Goal: Check status: Check status

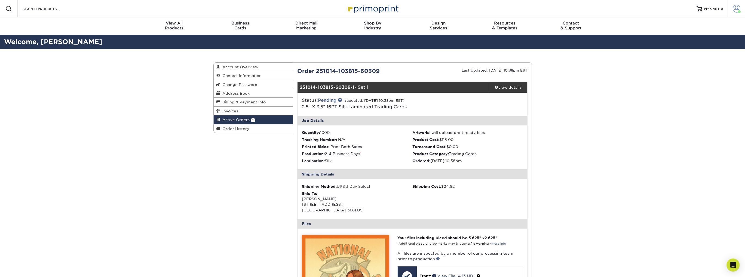
click at [737, 9] on span at bounding box center [737, 9] width 8 height 8
click at [687, 49] on link "Active Orders" at bounding box center [704, 52] width 68 height 7
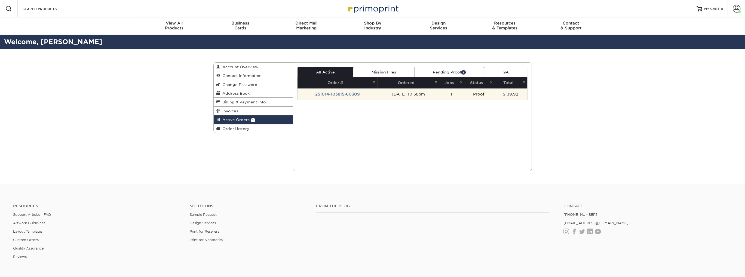
click at [336, 97] on td "251014-103815-60309" at bounding box center [337, 93] width 80 height 11
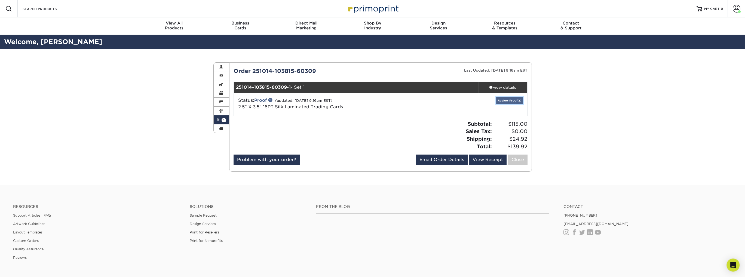
click at [516, 98] on link "Review Proof(s)" at bounding box center [509, 100] width 27 height 7
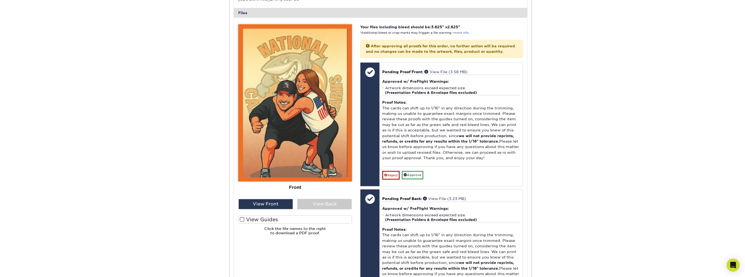
scroll to position [218, 0]
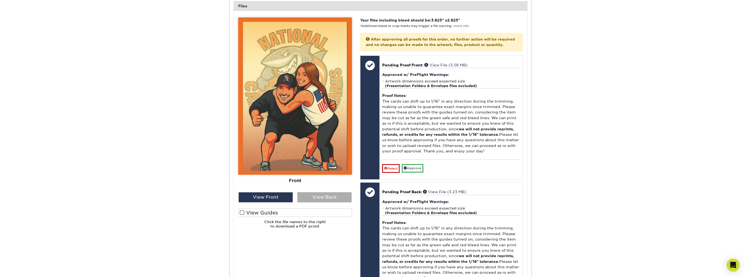
click at [323, 198] on div "View Back" at bounding box center [324, 197] width 54 height 10
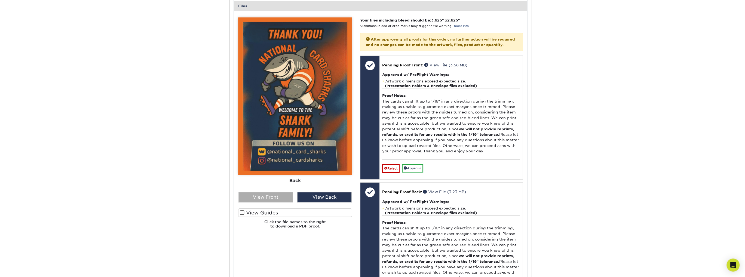
click at [273, 198] on div "View Front" at bounding box center [265, 197] width 54 height 10
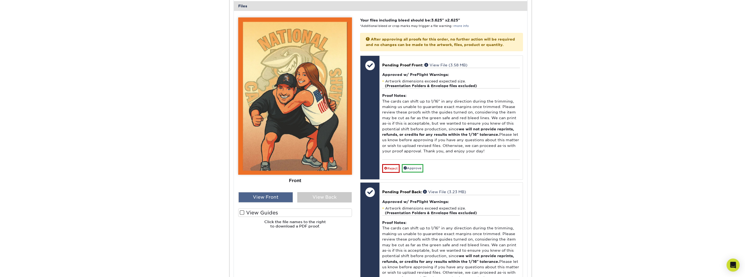
click at [284, 195] on div "View Front" at bounding box center [265, 197] width 54 height 10
click at [315, 195] on div "View Back" at bounding box center [324, 197] width 54 height 10
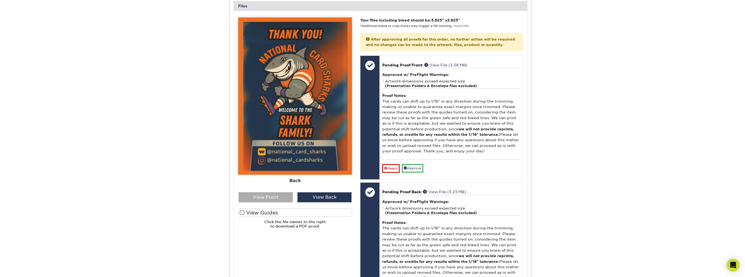
click at [284, 196] on div "View Front" at bounding box center [265, 197] width 54 height 10
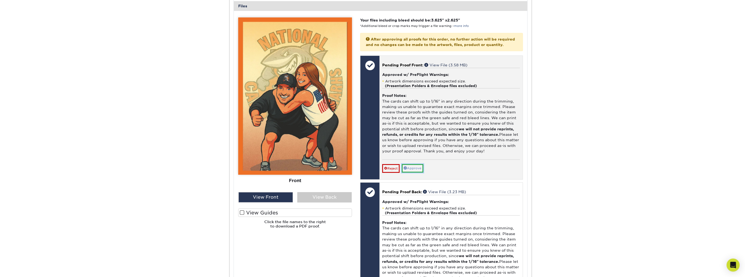
click at [413, 173] on link "Approve" at bounding box center [412, 168] width 21 height 8
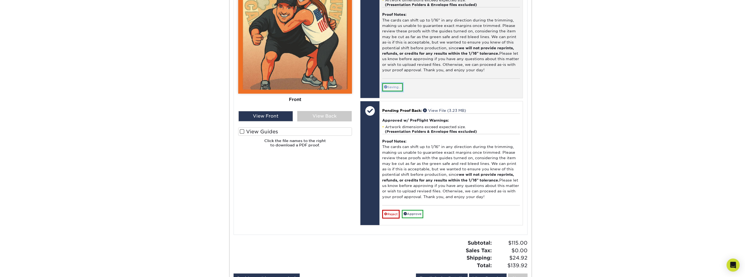
scroll to position [299, 0]
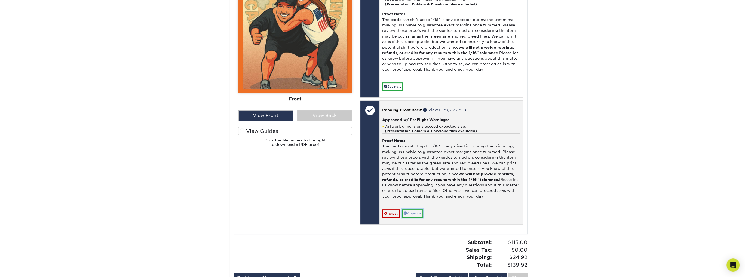
click at [414, 218] on link "Approve" at bounding box center [412, 213] width 21 height 8
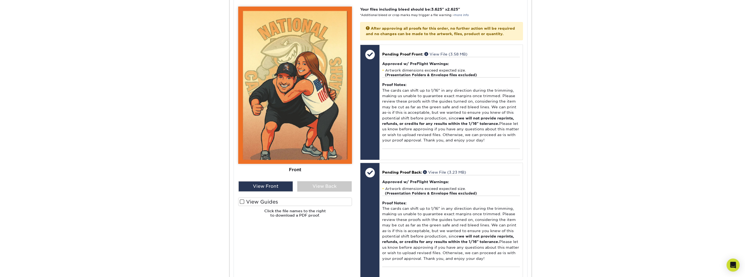
scroll to position [227, 0]
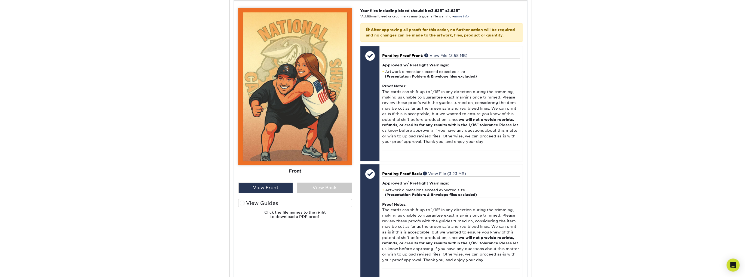
click at [334, 194] on div "Front Back" at bounding box center [295, 116] width 114 height 216
click at [334, 188] on div "View Back" at bounding box center [324, 188] width 54 height 10
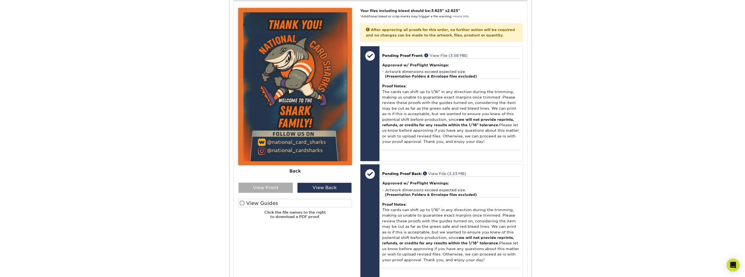
click at [261, 184] on div "View Front" at bounding box center [265, 188] width 54 height 10
